Goal: Task Accomplishment & Management: Manage account settings

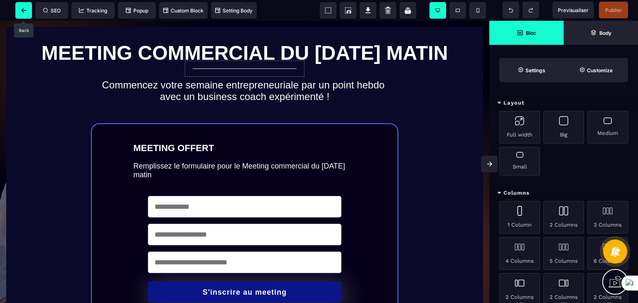
click at [26, 9] on icon at bounding box center [23, 10] width 5 height 5
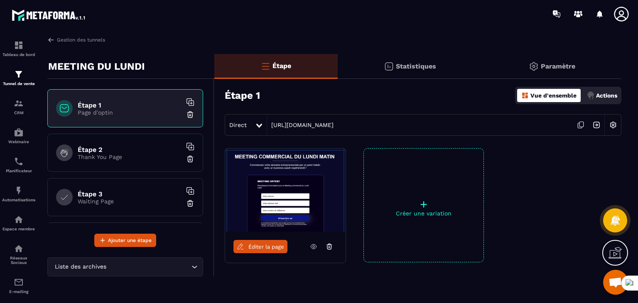
click at [622, 103] on div "Gestion des tunnels MEETING DU [DATE] Étape 1 Page d'optin Étape 2 Thank You Pa…" at bounding box center [334, 168] width 591 height 264
click at [617, 95] on div "Actions" at bounding box center [602, 95] width 34 height 13
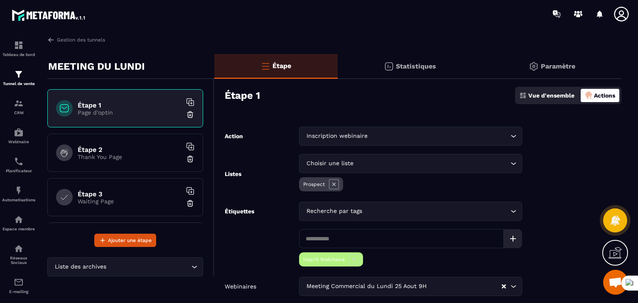
click at [590, 151] on form "Action Inscription webinaire Loading... Listes Choisir une liste Loading... Pro…" at bounding box center [417, 228] width 407 height 202
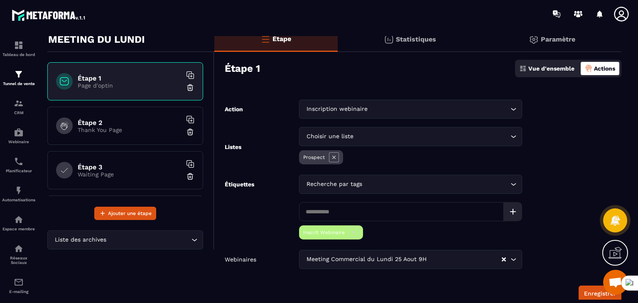
scroll to position [42, 0]
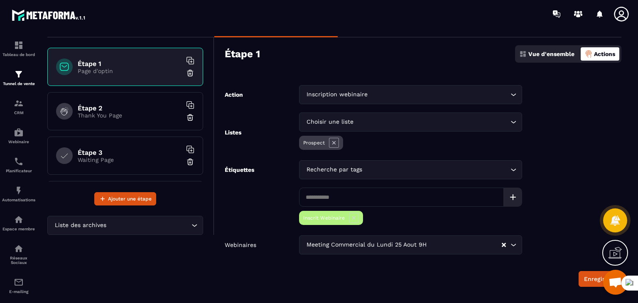
click at [437, 127] on div "Choisir une liste Loading..." at bounding box center [410, 122] width 223 height 19
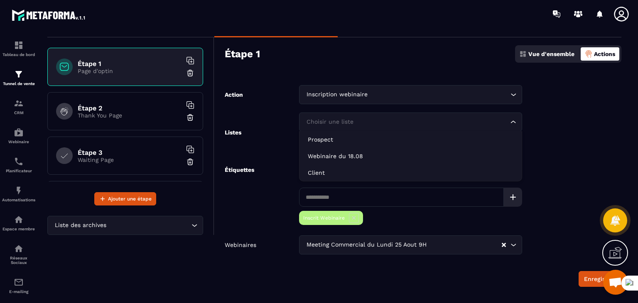
click at [562, 142] on form "Action Inscription webinaire Loading... Listes Choisir une liste Loading... Pro…" at bounding box center [417, 186] width 407 height 202
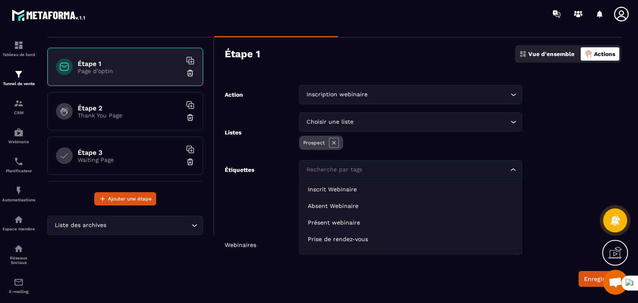
click at [511, 168] on icon "Search for option" at bounding box center [513, 170] width 8 height 8
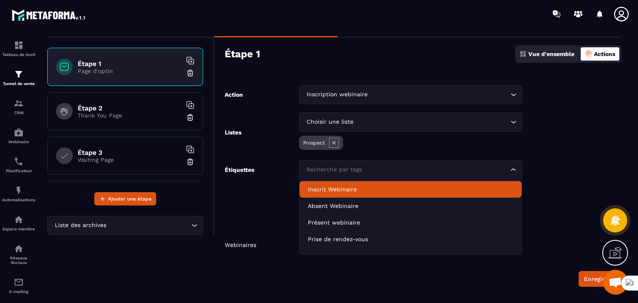
click at [381, 189] on p "Inscrit Webinaire" at bounding box center [411, 189] width 206 height 8
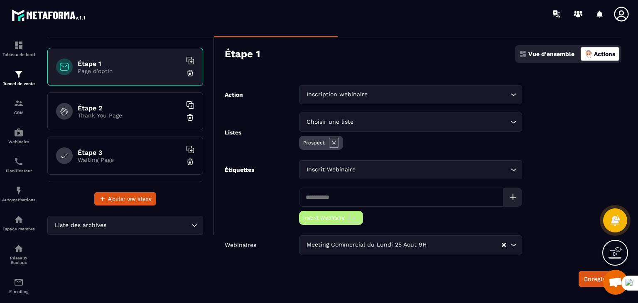
click at [551, 174] on form "Action Inscription webinaire Loading... Listes Choisir une liste Loading... Pro…" at bounding box center [417, 186] width 407 height 202
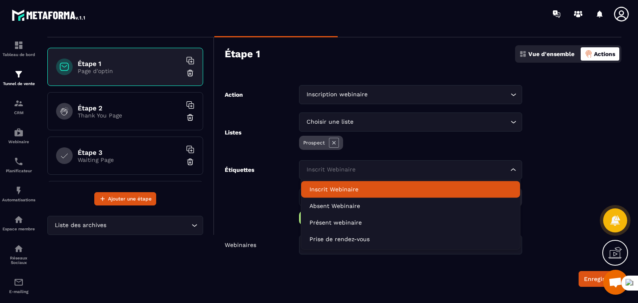
click at [493, 168] on input "Search for option" at bounding box center [406, 169] width 204 height 9
click at [542, 165] on form "Action Inscription webinaire Loading... Listes Choisir une liste Loading... Pro…" at bounding box center [417, 186] width 407 height 202
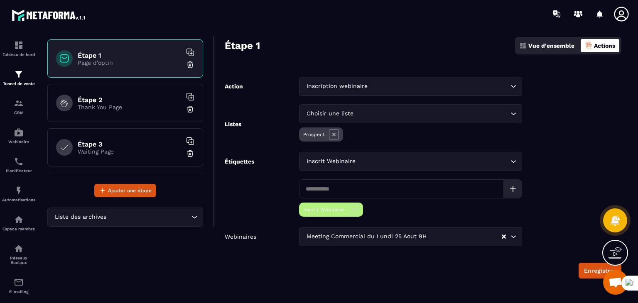
scroll to position [53, 0]
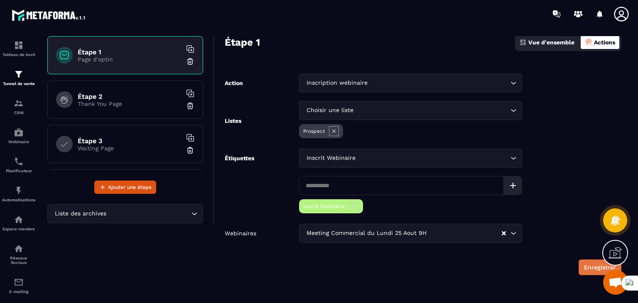
click at [587, 265] on button "Enregistrer" at bounding box center [600, 268] width 43 height 16
click at [114, 96] on h6 "Étape 2" at bounding box center [130, 97] width 104 height 8
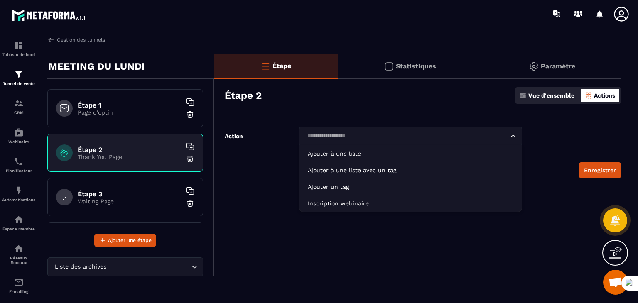
click at [498, 141] on div "Loading..." at bounding box center [410, 136] width 223 height 19
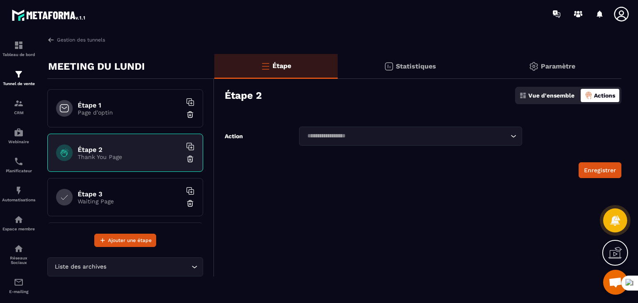
click at [125, 113] on p "Page d'optin" at bounding box center [130, 112] width 104 height 7
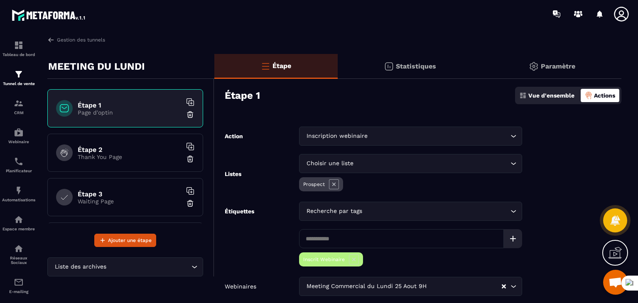
click at [115, 155] on p "Thank You Page" at bounding box center [130, 157] width 104 height 7
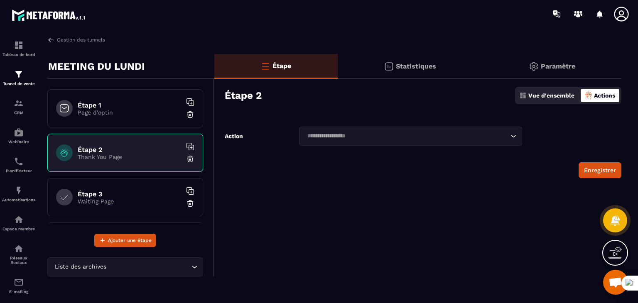
click at [506, 137] on input "Search for option" at bounding box center [406, 136] width 204 height 9
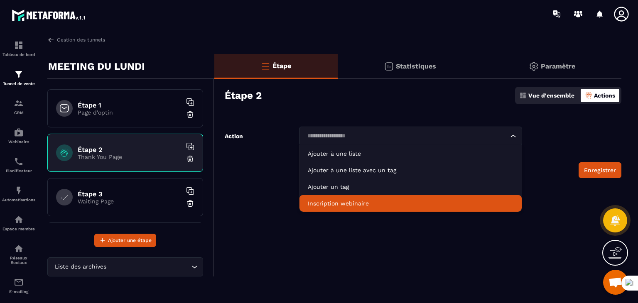
click at [354, 201] on p "Inscription webinaire" at bounding box center [411, 203] width 206 height 8
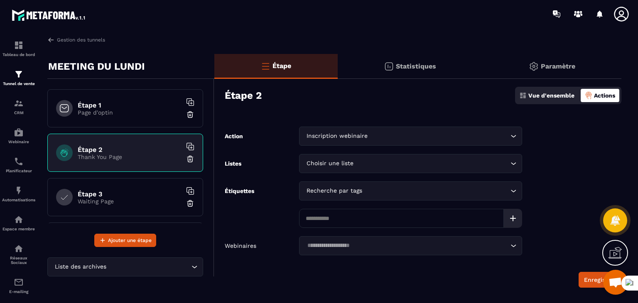
click at [394, 160] on input "Search for option" at bounding box center [431, 163] width 153 height 9
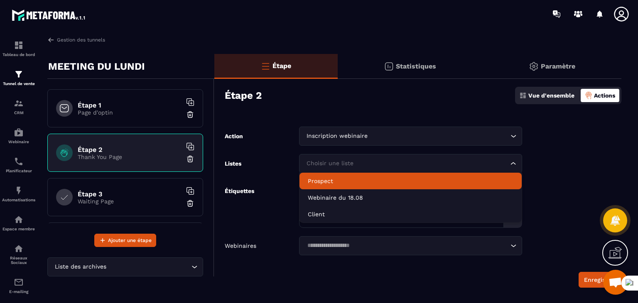
click at [349, 177] on li "Prospect" at bounding box center [411, 181] width 222 height 17
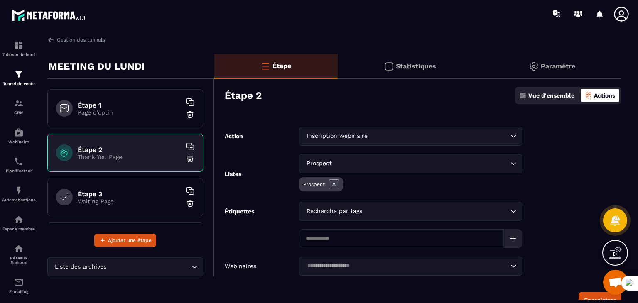
click at [542, 185] on form "Action Inscription webinaire Loading... Listes Prospect Loading... Prospect Éti…" at bounding box center [417, 218] width 407 height 182
click at [371, 212] on input "Search for option" at bounding box center [436, 211] width 145 height 9
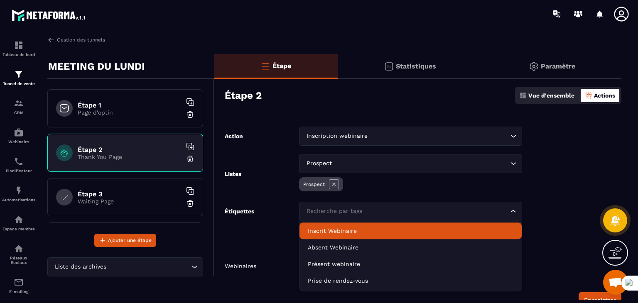
click at [354, 228] on p "Inscrit Webinaire" at bounding box center [411, 231] width 206 height 8
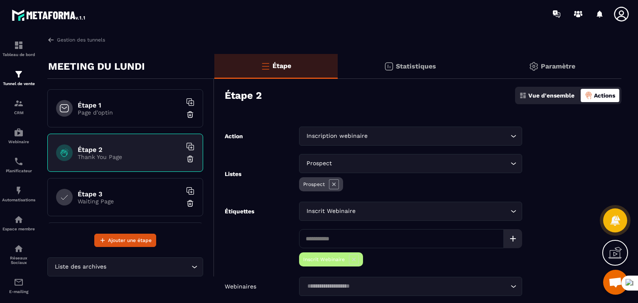
click at [537, 193] on form "Action Inscription webinaire Loading... Listes Prospect Loading... Prospect Éti…" at bounding box center [417, 228] width 407 height 202
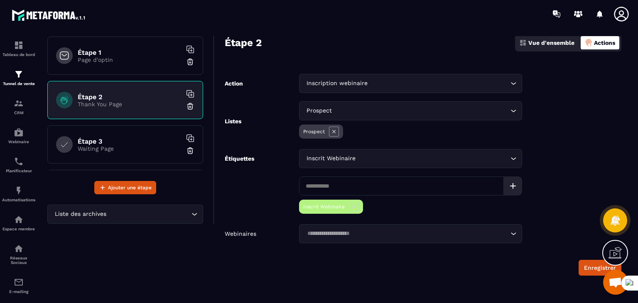
scroll to position [53, 0]
click at [375, 236] on input "Search for option" at bounding box center [406, 233] width 204 height 9
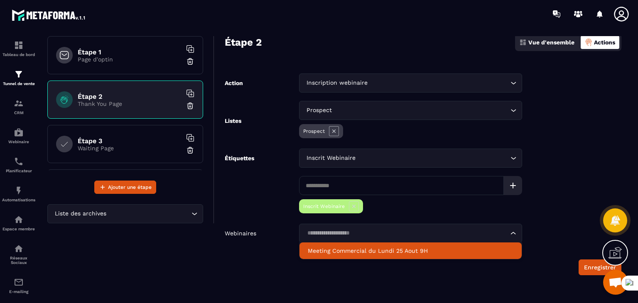
click at [378, 252] on p "Meeting Commercial du Lundi 25 Aout 9H" at bounding box center [411, 251] width 206 height 8
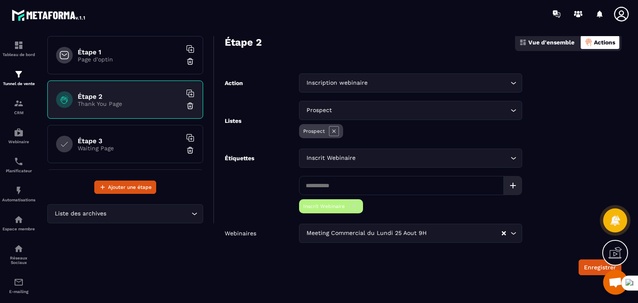
click at [588, 167] on form "Action Inscription webinaire Loading... Listes Prospect Loading... Prospect Éti…" at bounding box center [417, 175] width 407 height 202
click at [587, 270] on button "Enregistrer" at bounding box center [600, 268] width 43 height 16
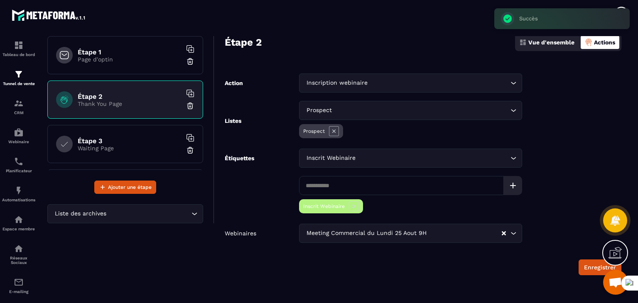
click at [140, 147] on p "Waiting Page" at bounding box center [130, 148] width 104 height 7
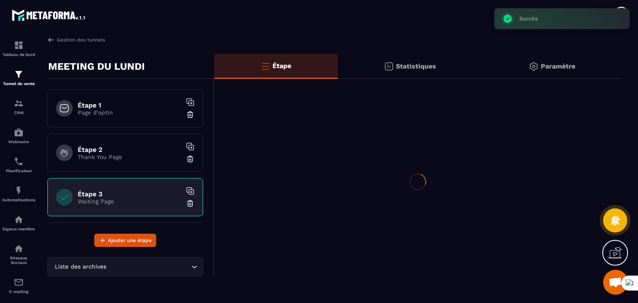
scroll to position [0, 0]
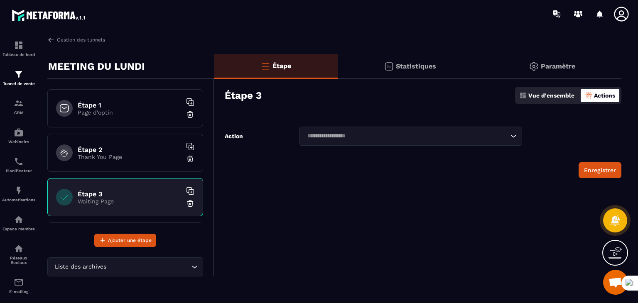
click at [511, 135] on icon "Search for option" at bounding box center [513, 136] width 8 height 8
click at [551, 143] on form "Action Loading... Ajouter à une liste Ajouter à une liste avec un tag Ajouter u…" at bounding box center [417, 153] width 407 height 52
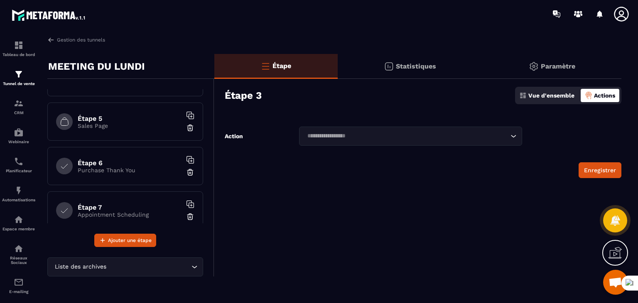
scroll to position [208, 0]
click at [19, 101] on img at bounding box center [19, 103] width 10 height 10
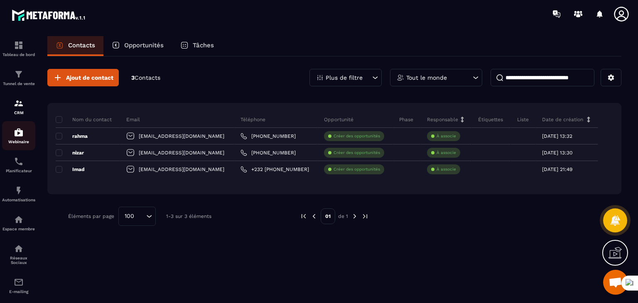
click at [22, 125] on link "Webinaire" at bounding box center [18, 135] width 33 height 29
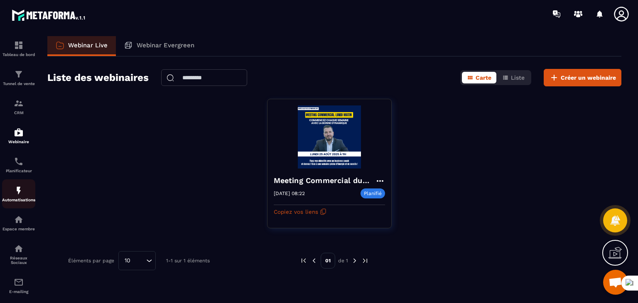
click at [18, 202] on p "Automatisations" at bounding box center [18, 200] width 33 height 5
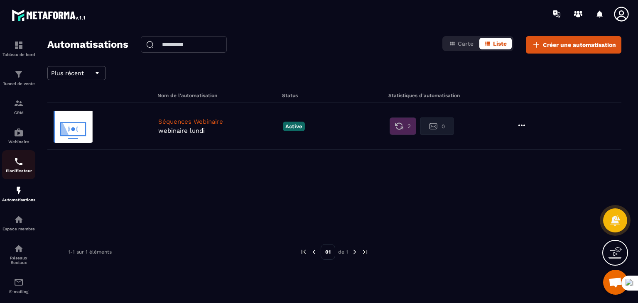
click at [14, 161] on img at bounding box center [19, 162] width 10 height 10
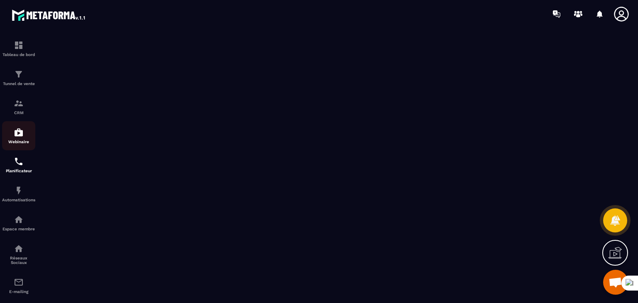
click at [23, 137] on img at bounding box center [19, 133] width 10 height 10
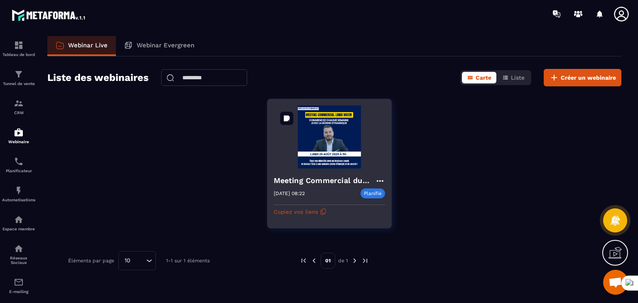
click at [327, 155] on img at bounding box center [329, 137] width 111 height 63
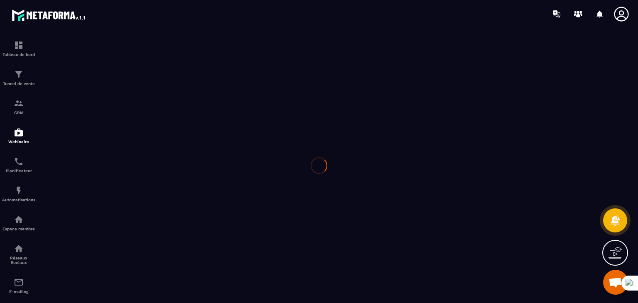
type input "**********"
type textarea "**********"
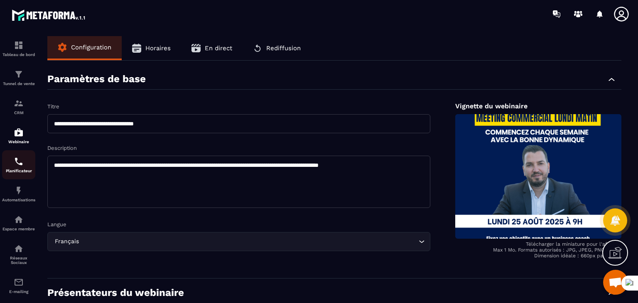
click at [20, 162] on img at bounding box center [19, 162] width 10 height 10
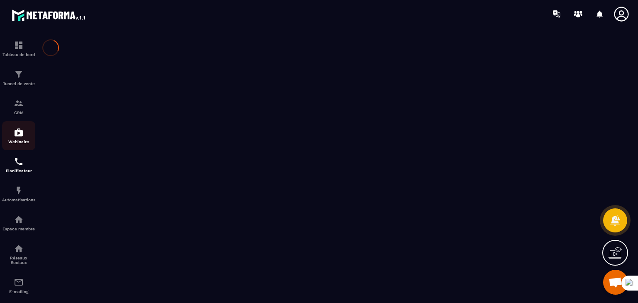
click at [19, 140] on p "Webinaire" at bounding box center [18, 142] width 33 height 5
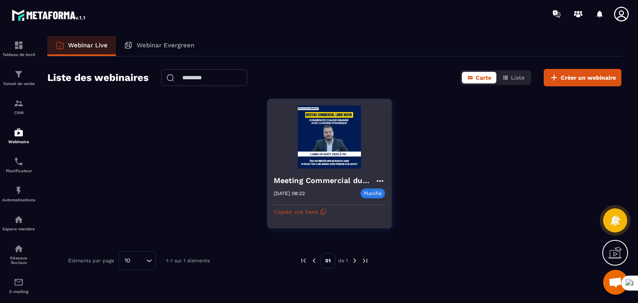
click at [378, 178] on icon at bounding box center [380, 181] width 10 height 10
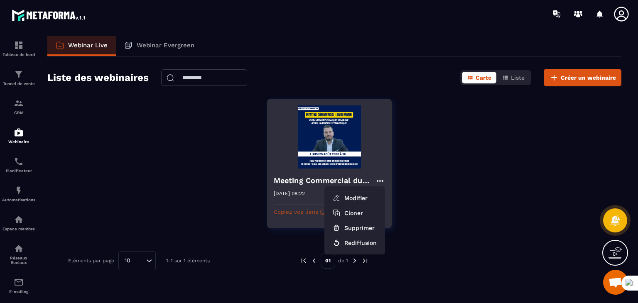
click at [320, 210] on icon "button" at bounding box center [323, 212] width 7 height 7
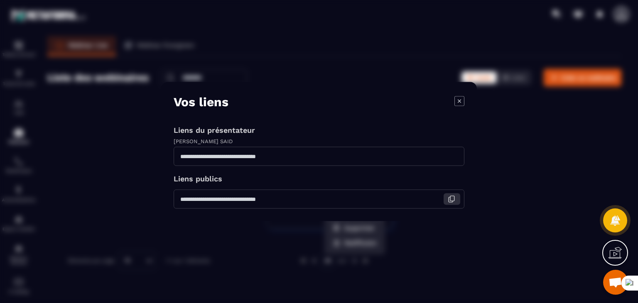
click at [452, 198] on icon "Modal window" at bounding box center [451, 199] width 7 height 7
click at [464, 99] on div "Vos liens Liens du présentateur [PERSON_NAME] publics" at bounding box center [319, 151] width 316 height 139
click at [462, 99] on icon "Modal window" at bounding box center [459, 101] width 10 height 10
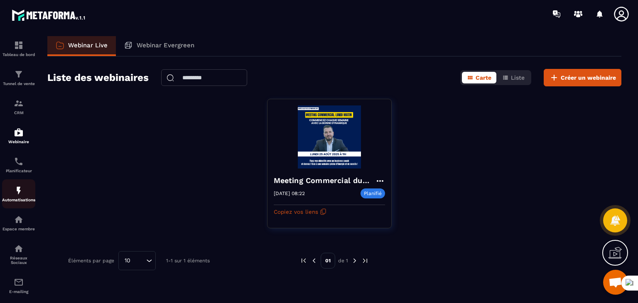
click at [17, 191] on img at bounding box center [19, 191] width 10 height 10
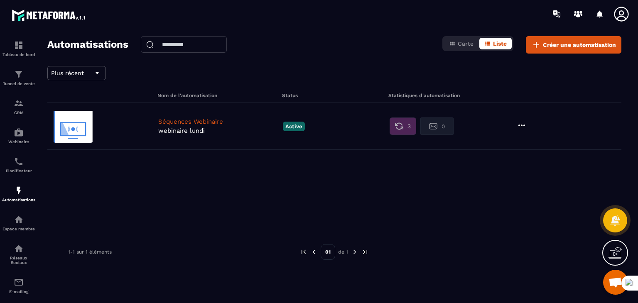
click at [245, 120] on p "Séquences Webinaire" at bounding box center [218, 121] width 120 height 7
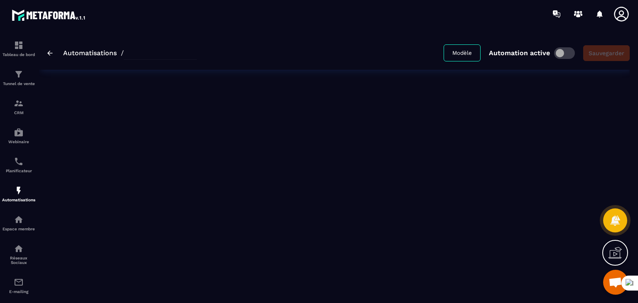
type input "**********"
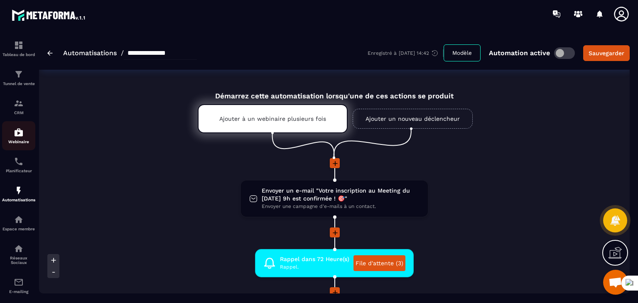
click at [12, 135] on div "Webinaire" at bounding box center [18, 136] width 33 height 17
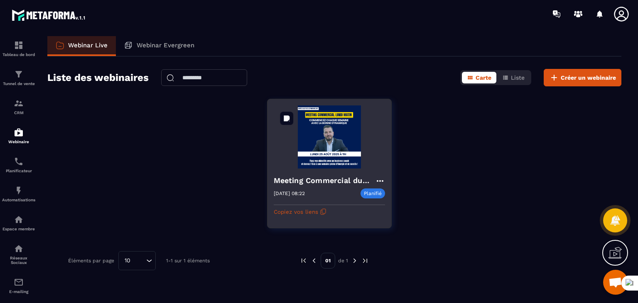
click at [343, 152] on img at bounding box center [329, 137] width 111 height 63
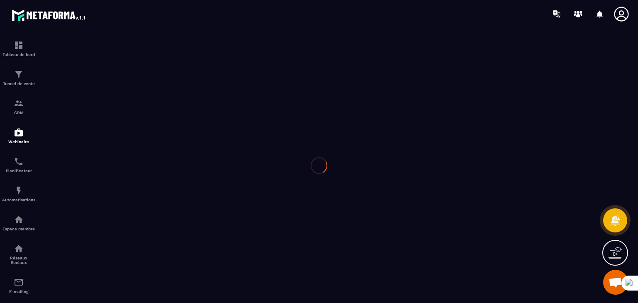
type input "**********"
type textarea "**********"
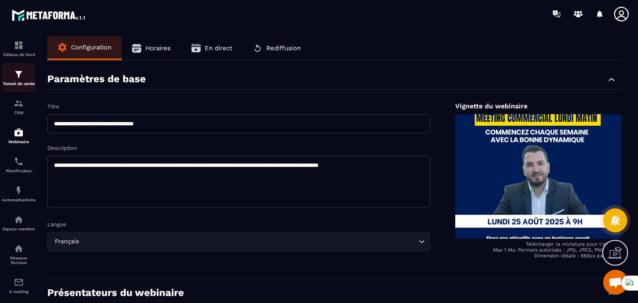
click at [16, 82] on p "Tunnel de vente" at bounding box center [18, 83] width 33 height 5
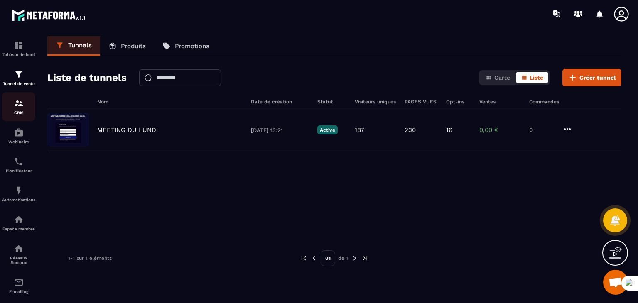
click at [21, 105] on img at bounding box center [19, 103] width 10 height 10
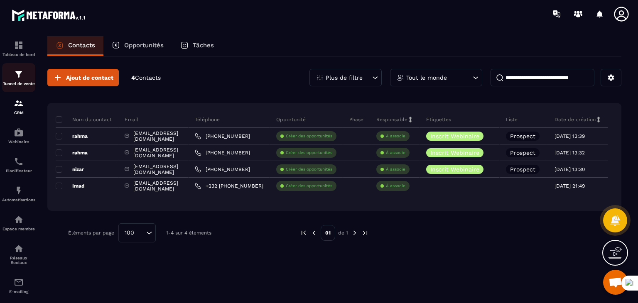
click at [22, 85] on p "Tunnel de vente" at bounding box center [18, 83] width 33 height 5
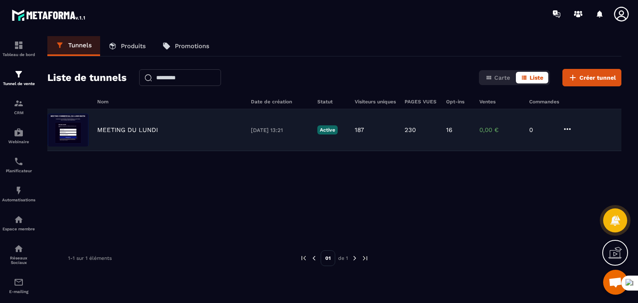
click at [127, 119] on div "MEETING DU [DATE] 13:21 Active 187 230 16 0,00 € 0" at bounding box center [334, 130] width 574 height 42
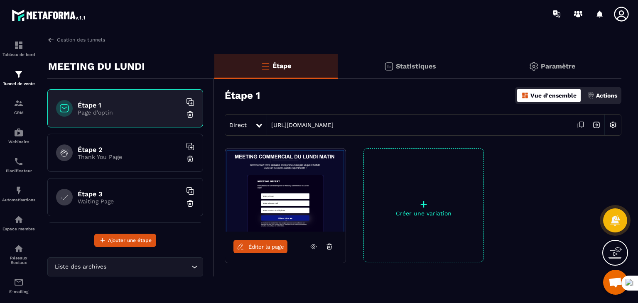
click at [258, 244] on span "Éditer la page" at bounding box center [266, 247] width 36 height 6
